Goal: Navigation & Orientation: Find specific page/section

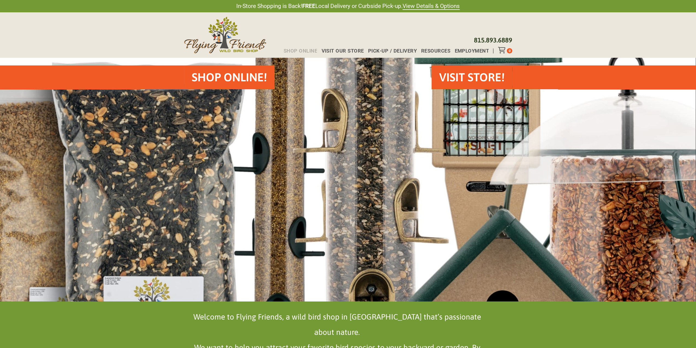
click at [307, 51] on span "Shop Online" at bounding box center [301, 50] width 34 height 5
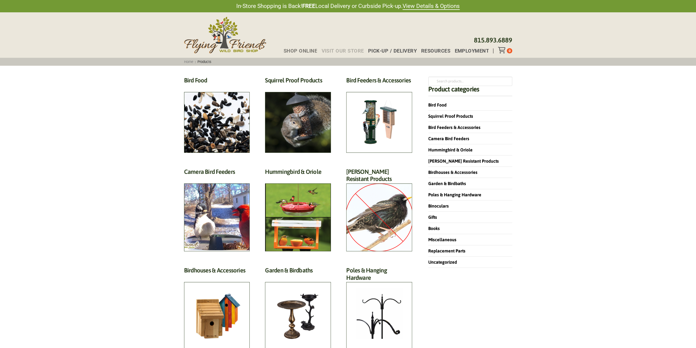
click at [351, 51] on span "Visit Our Store" at bounding box center [342, 50] width 42 height 5
